Goal: Information Seeking & Learning: Find specific page/section

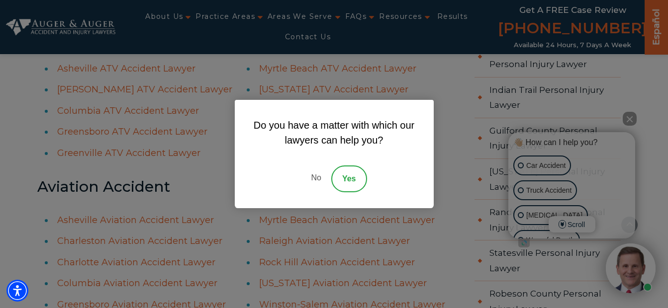
scroll to position [1343, 0]
